Goal: Entertainment & Leisure: Browse casually

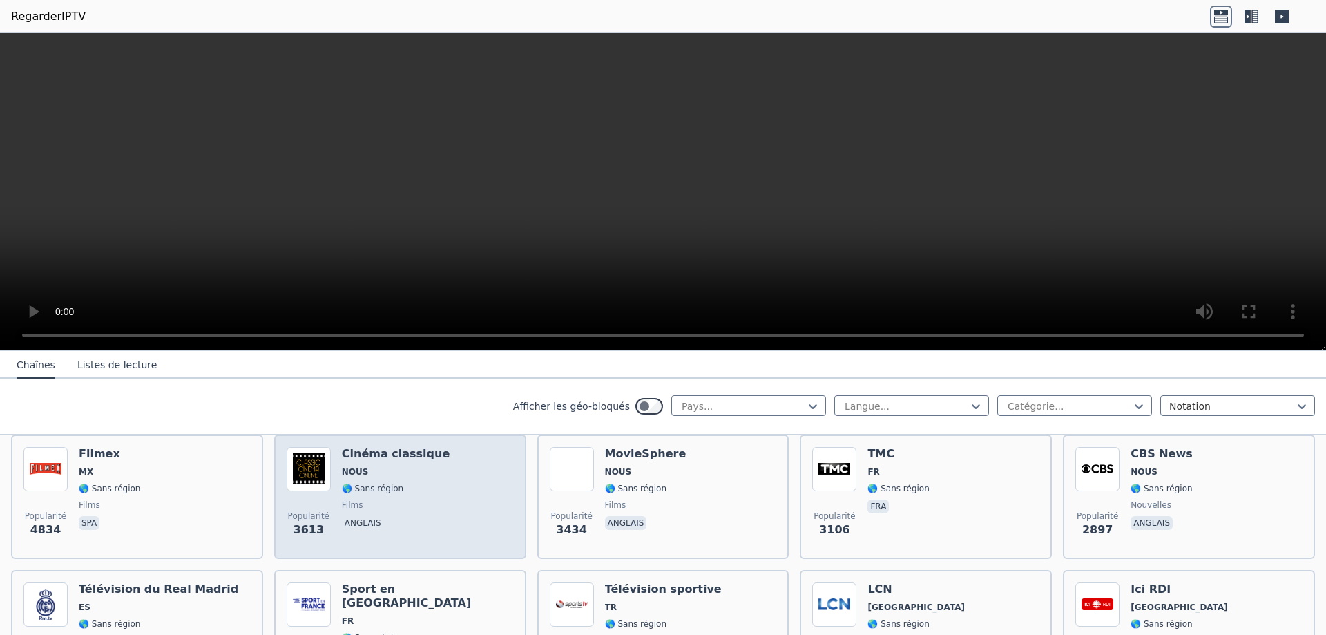
scroll to position [345, 0]
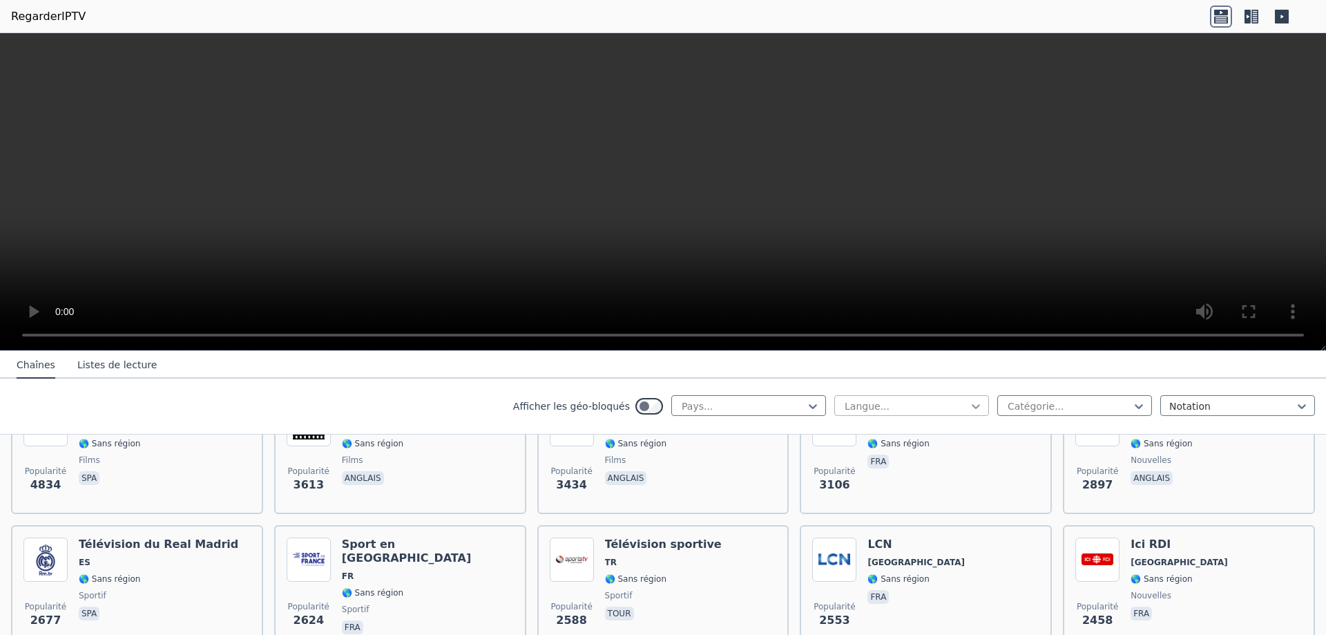
click at [970, 406] on icon at bounding box center [976, 406] width 14 height 14
click at [917, 508] on div "Français" at bounding box center [911, 511] width 155 height 25
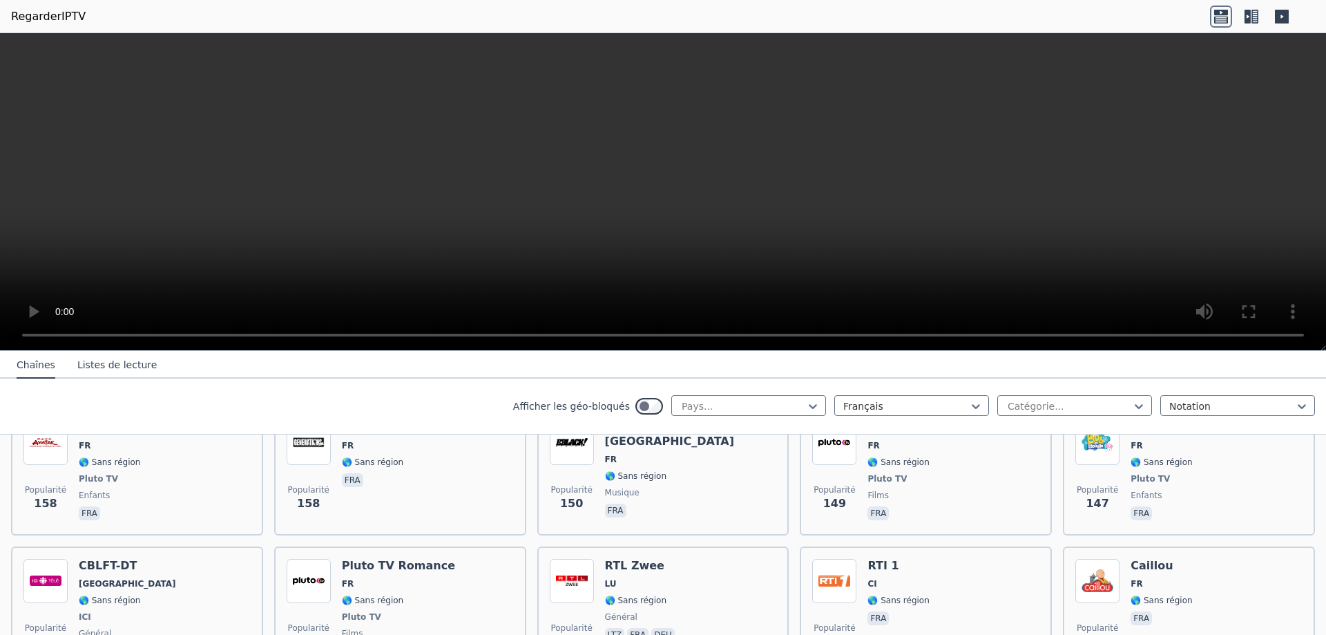
scroll to position [1611, 0]
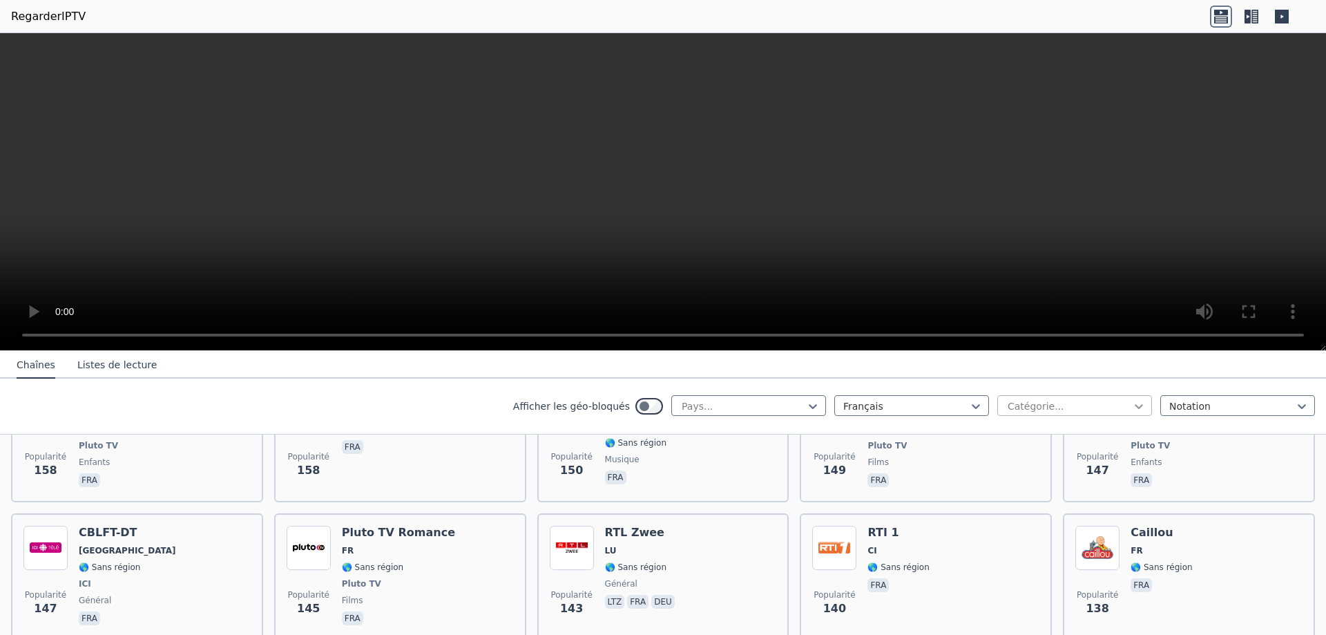
click at [1135, 407] on icon at bounding box center [1139, 406] width 8 height 5
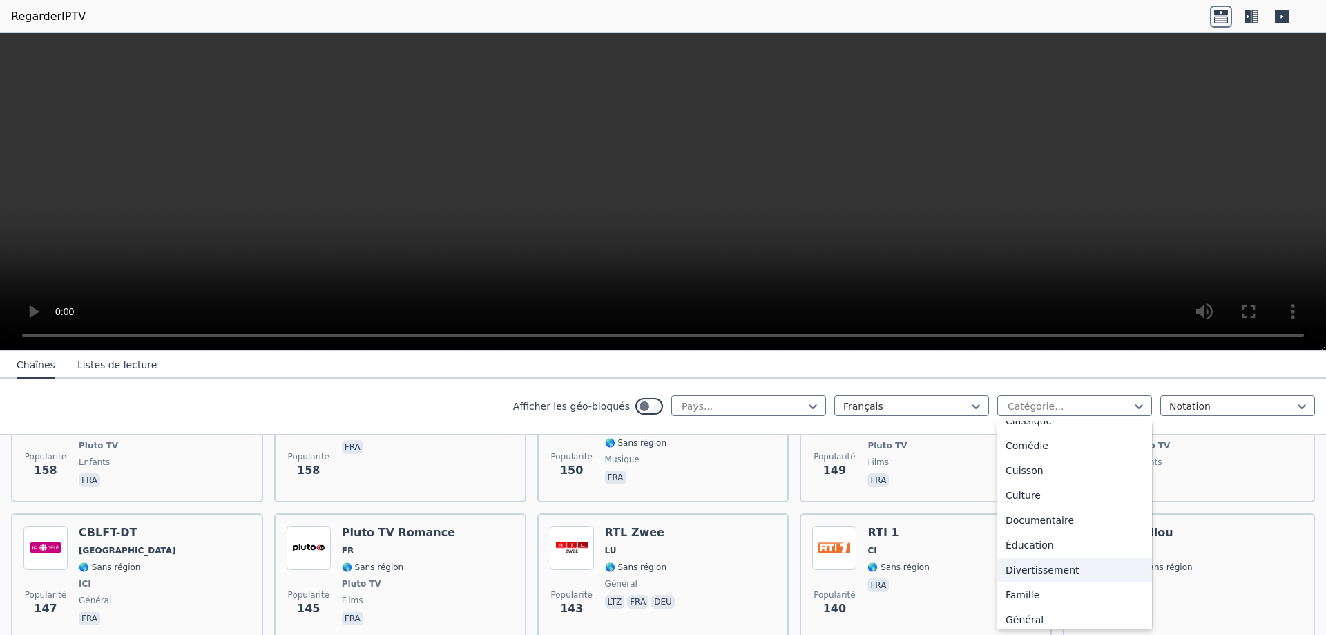
scroll to position [230, 0]
click at [1071, 583] on div "Films" at bounding box center [1074, 579] width 155 height 25
click at [1075, 583] on span "Popularité 138" at bounding box center [1097, 603] width 44 height 44
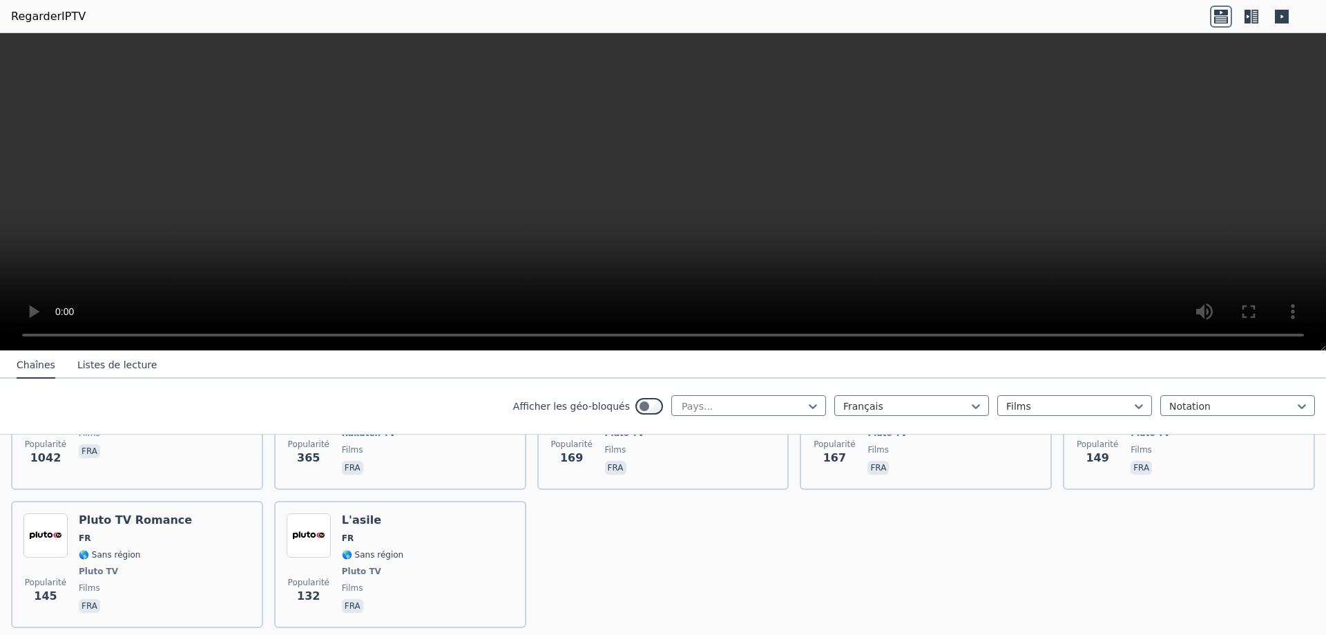
scroll to position [274, 0]
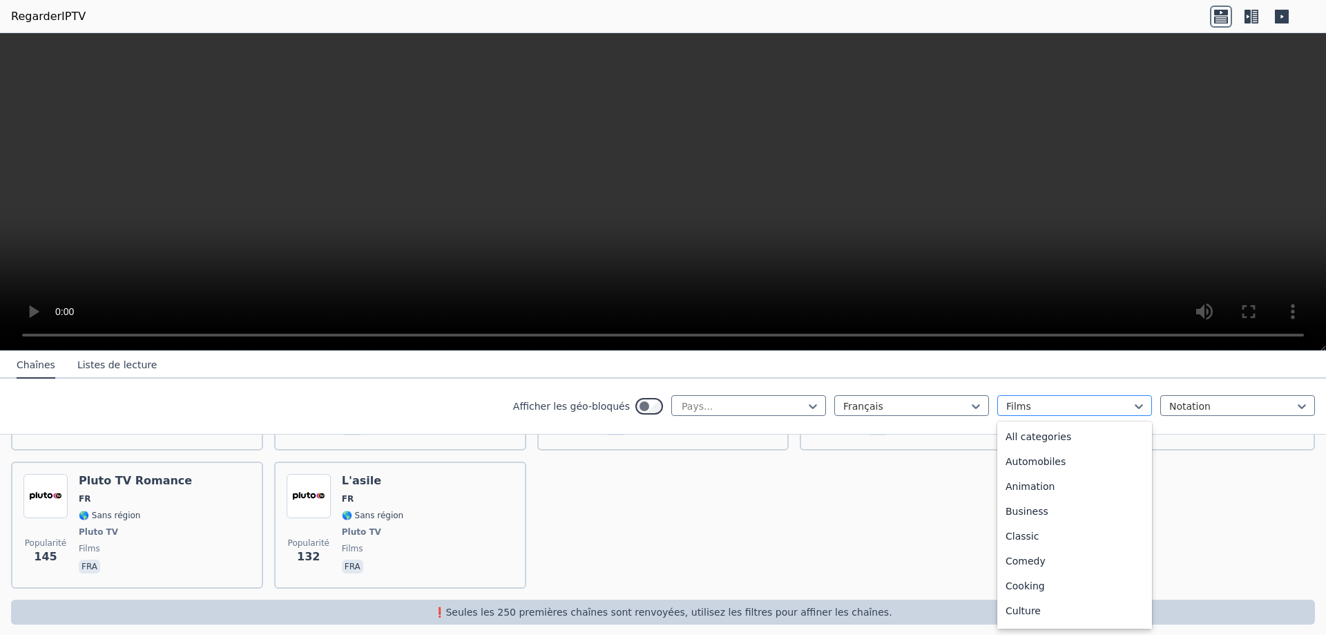
click at [1039, 413] on div "Films" at bounding box center [1074, 405] width 155 height 21
click at [1073, 566] on div "Sportif" at bounding box center [1074, 563] width 155 height 25
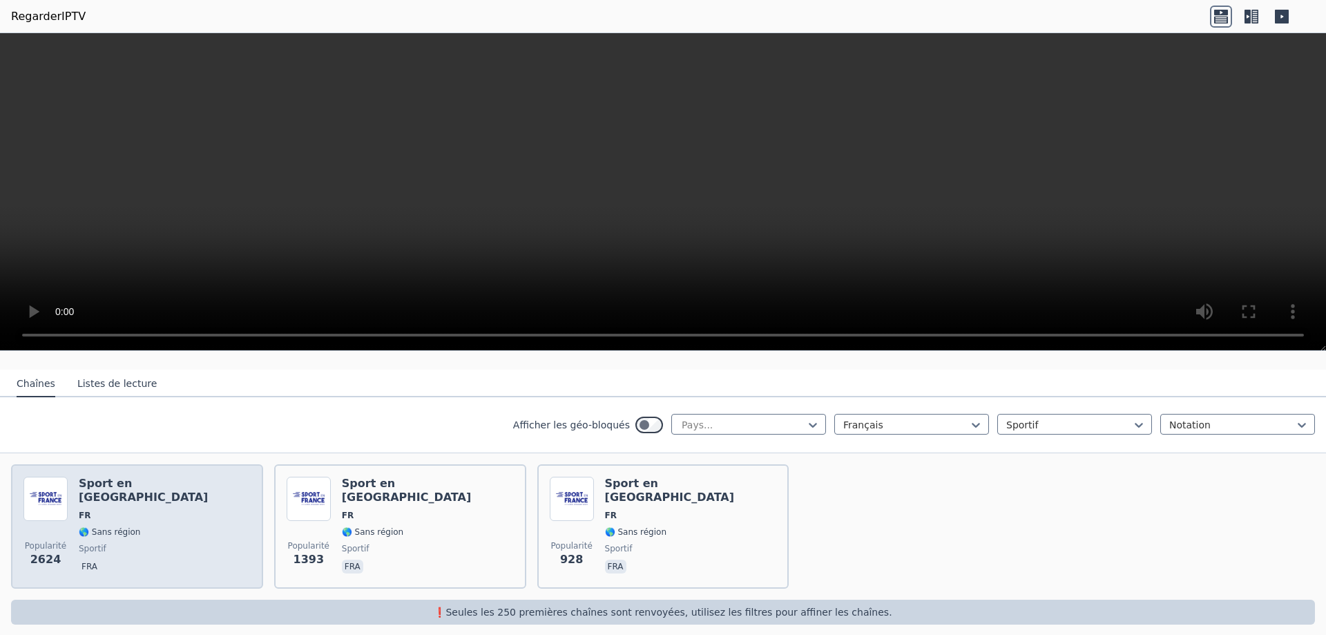
click at [225, 509] on div "Popularité 2624 Sport en [GEOGRAPHIC_DATA] FR 🌎 Sans région sportif fra" at bounding box center [136, 526] width 227 height 99
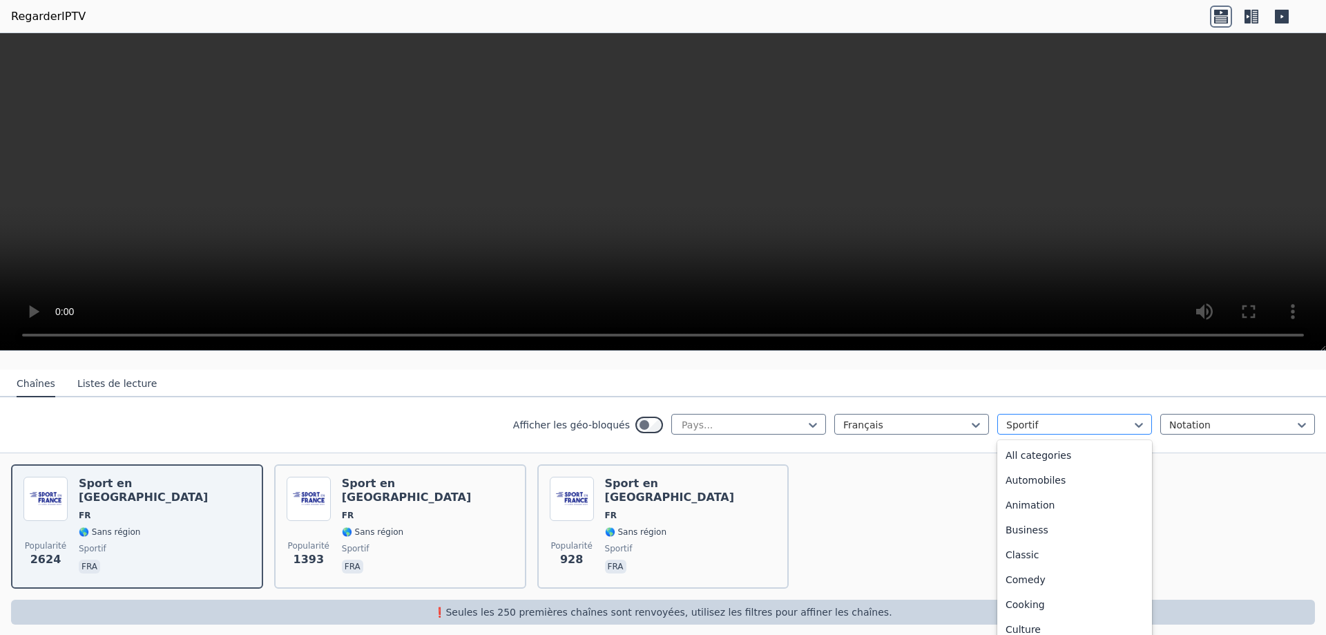
click at [1015, 418] on div at bounding box center [1069, 425] width 126 height 14
